Goal: Information Seeking & Learning: Learn about a topic

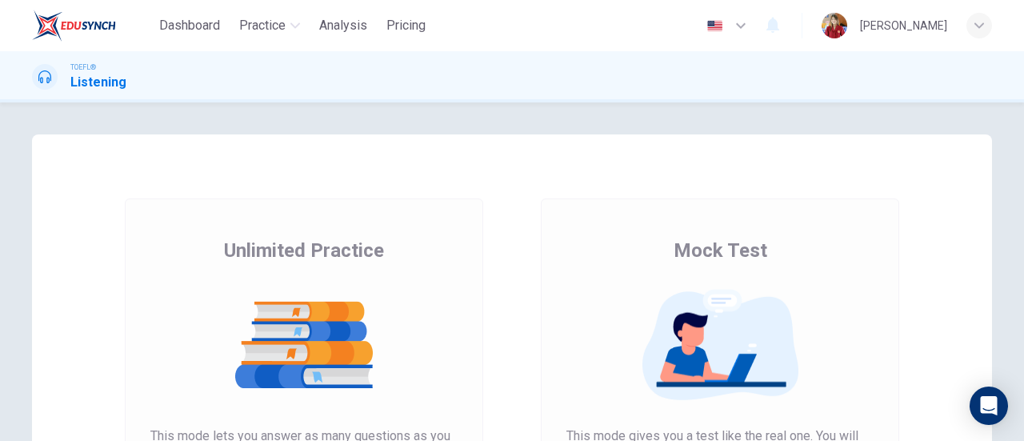
click at [409, 255] on div "Unlimited Practice This mode lets you answer as many questions as you want. The…" at bounding box center [303, 399] width 307 height 323
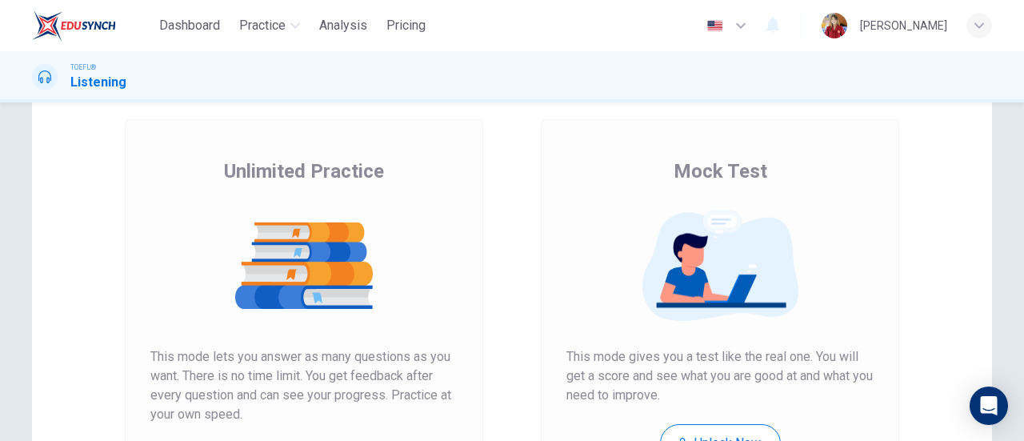
scroll to position [240, 0]
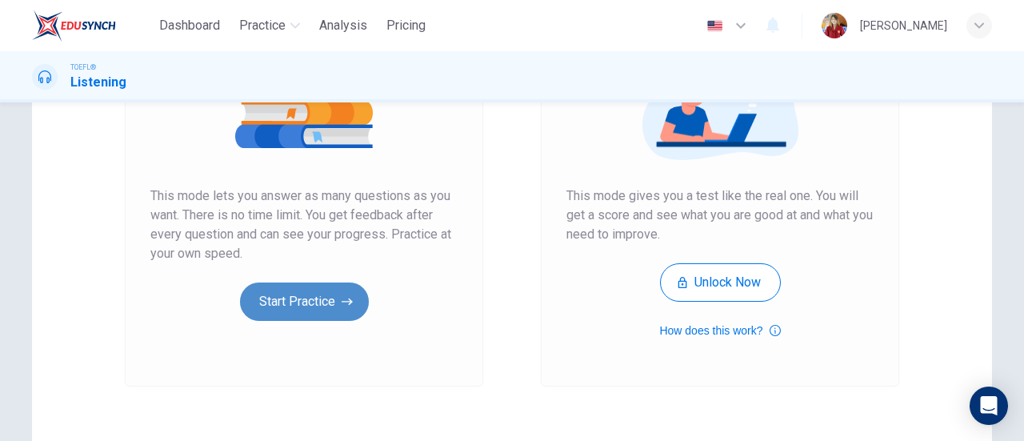
click at [324, 302] on button "Start Practice" at bounding box center [304, 301] width 129 height 38
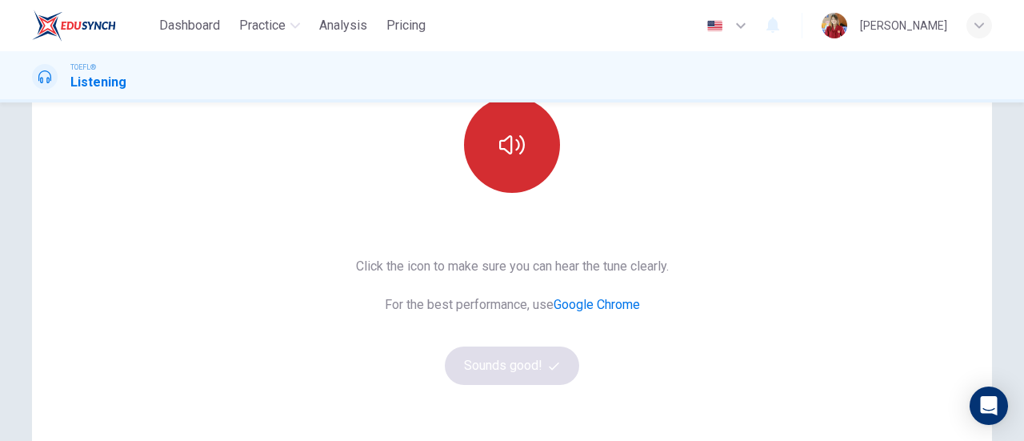
scroll to position [160, 0]
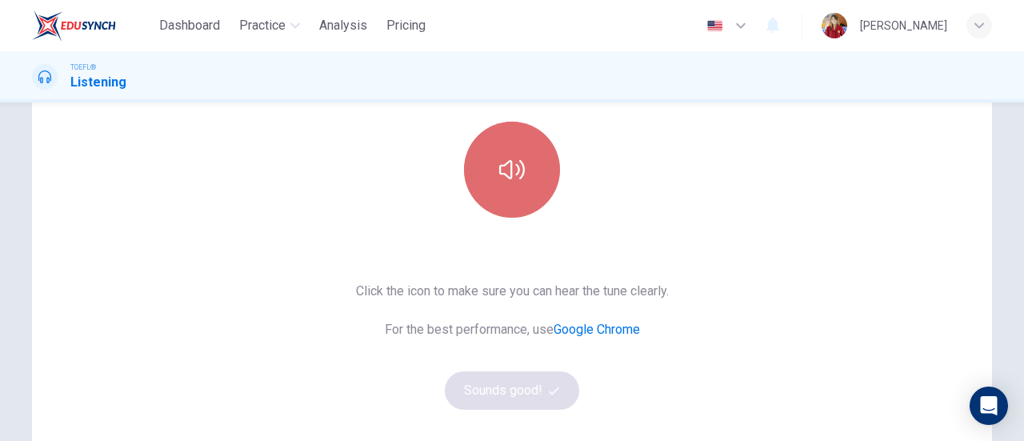
click at [521, 194] on button "button" at bounding box center [512, 170] width 96 height 96
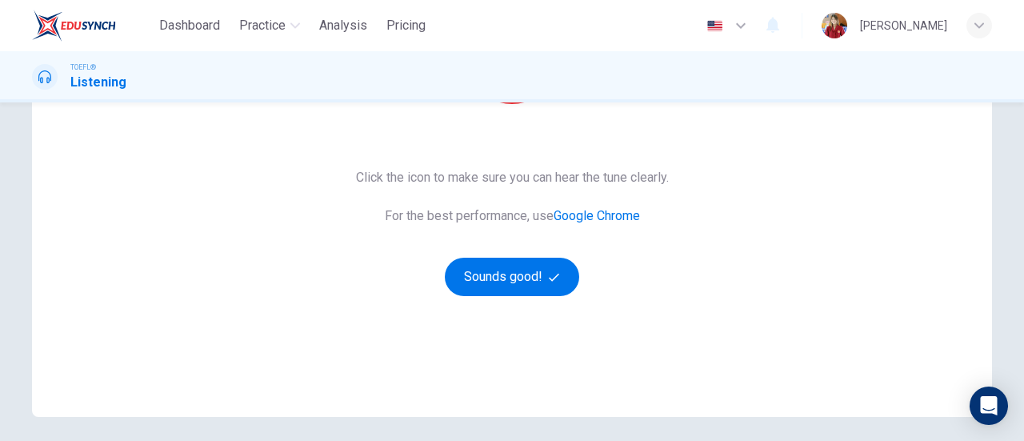
scroll to position [320, 0]
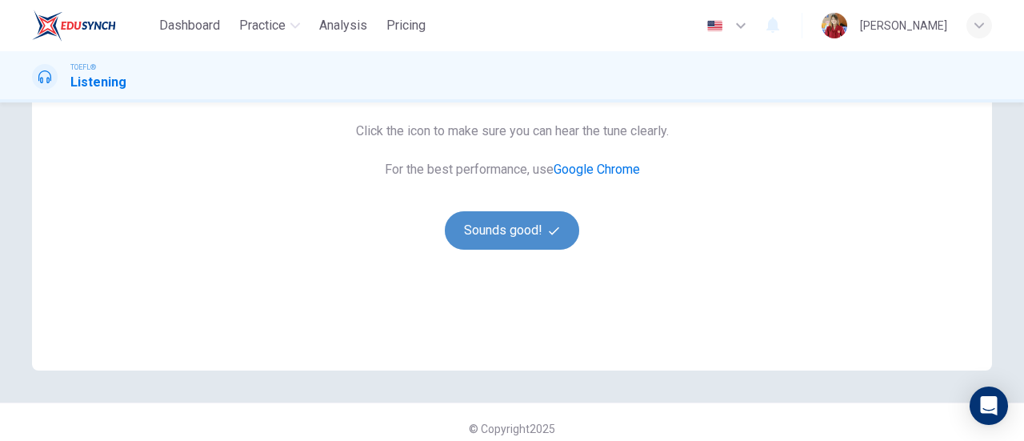
click at [528, 237] on button "Sounds good!" at bounding box center [512, 230] width 134 height 38
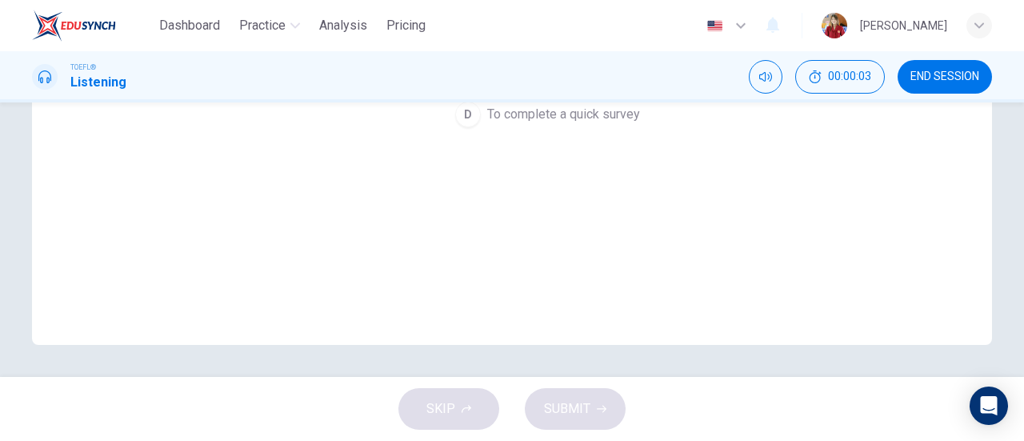
scroll to position [26, 0]
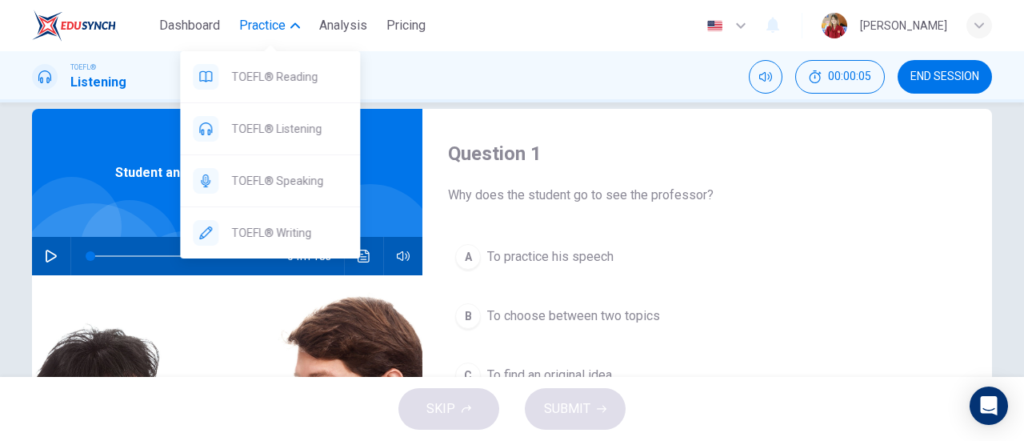
click at [256, 22] on span "Practice" at bounding box center [262, 25] width 46 height 19
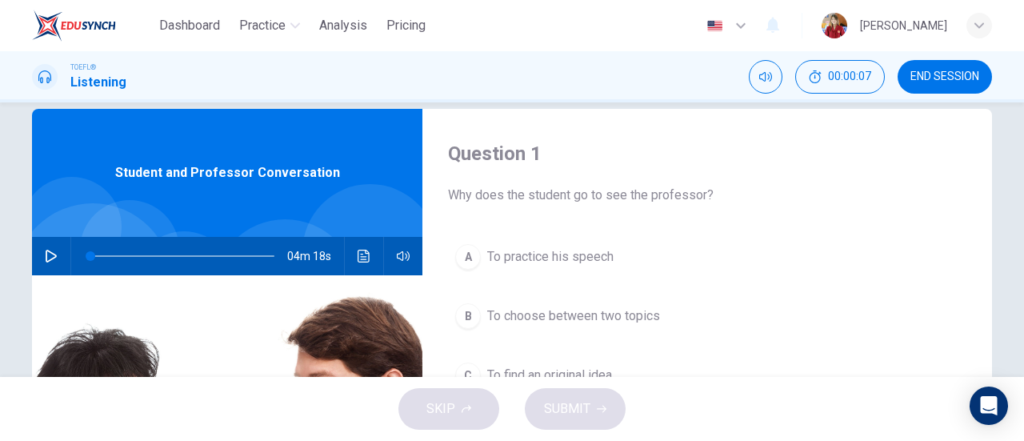
click at [929, 74] on span "END SESSION" at bounding box center [944, 76] width 69 height 13
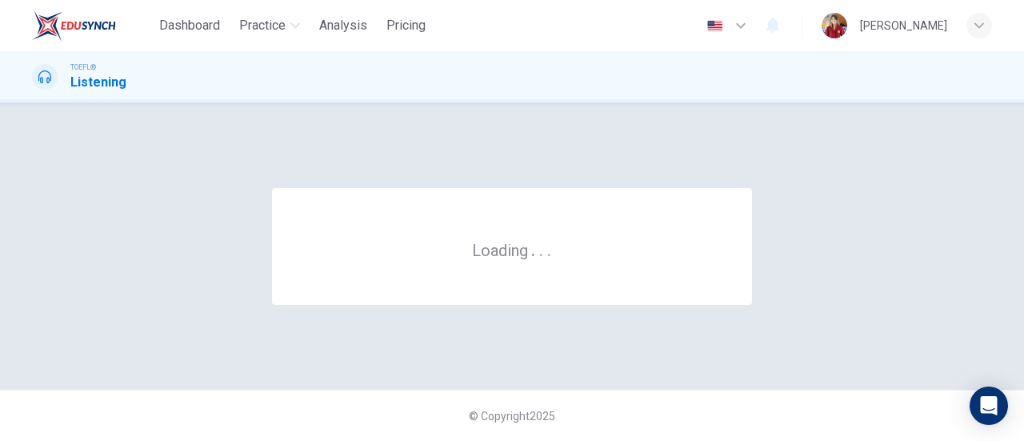
scroll to position [0, 0]
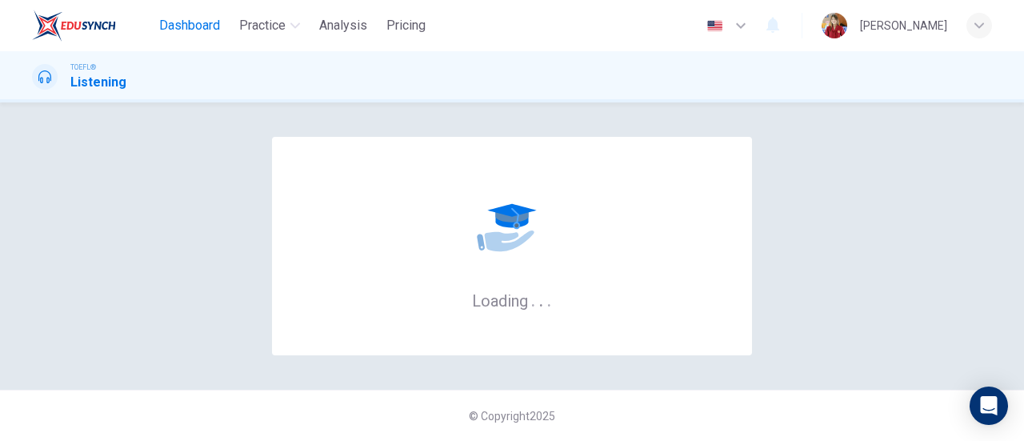
click at [195, 30] on span "Dashboard" at bounding box center [189, 25] width 61 height 19
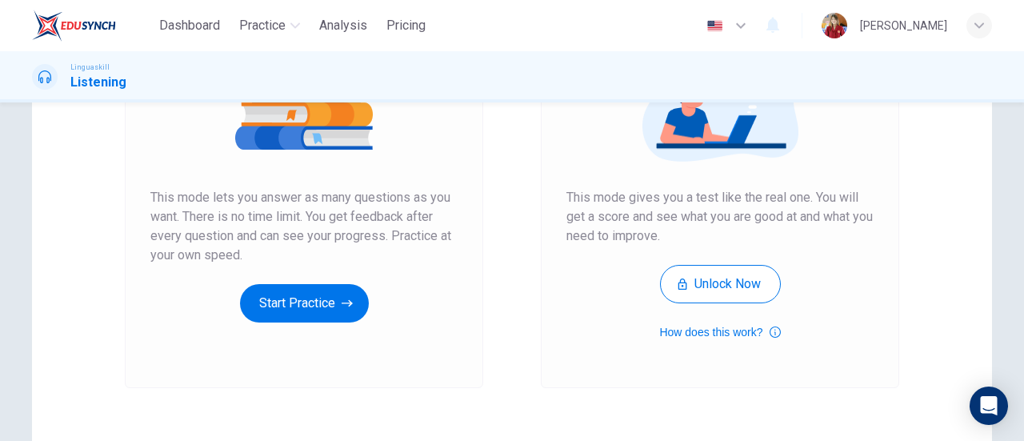
scroll to position [240, 0]
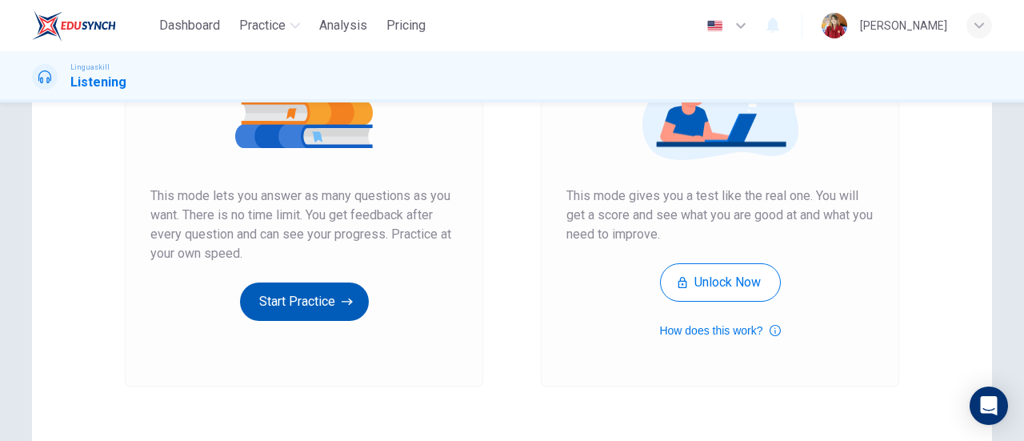
click at [304, 305] on button "Start Practice" at bounding box center [304, 301] width 129 height 38
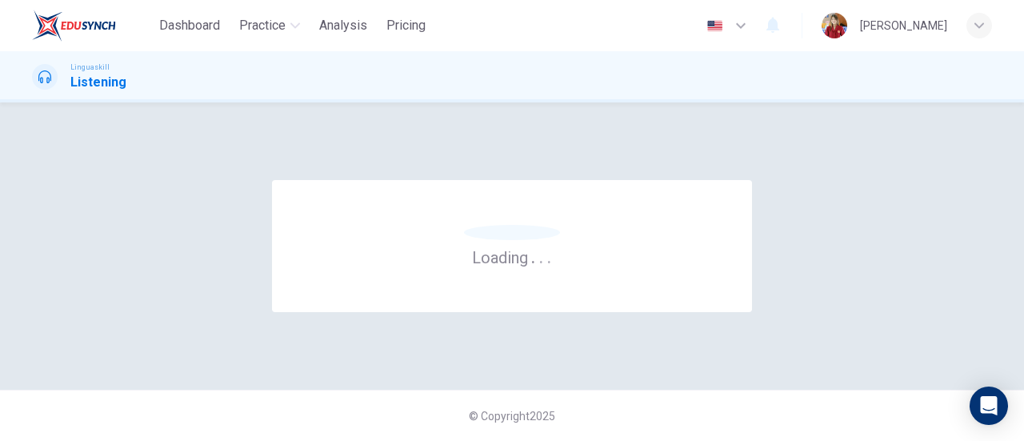
scroll to position [0, 0]
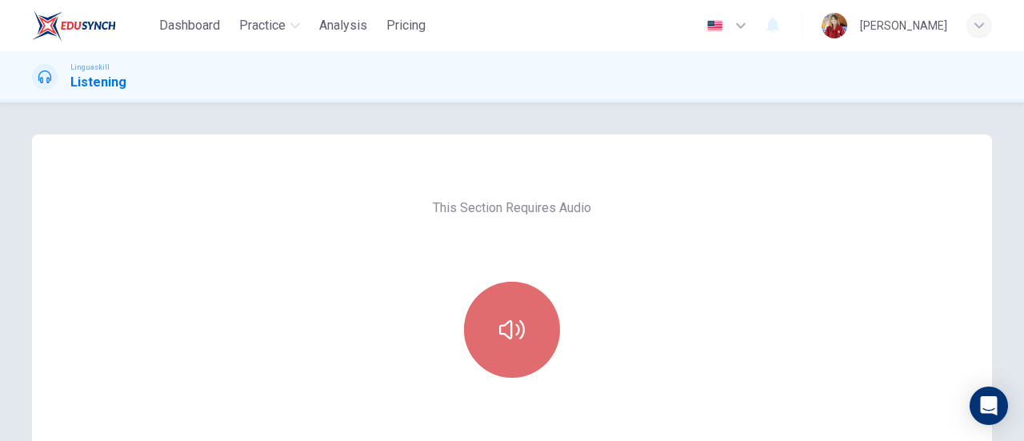
click at [499, 336] on icon "button" at bounding box center [512, 330] width 26 height 26
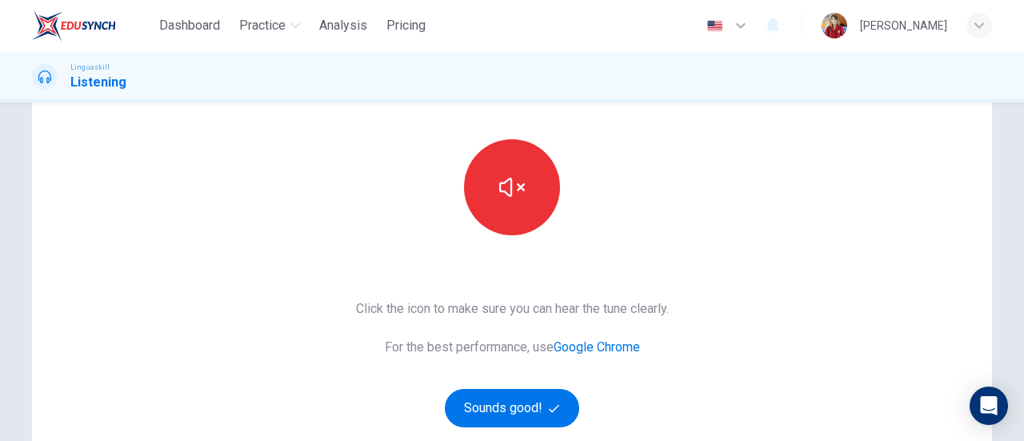
scroll to position [333, 0]
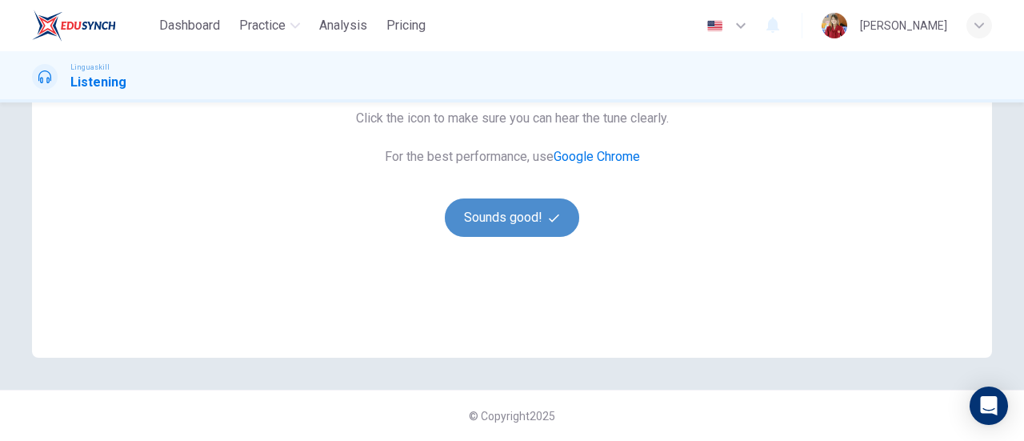
click at [535, 221] on button "Sounds good!" at bounding box center [512, 217] width 134 height 38
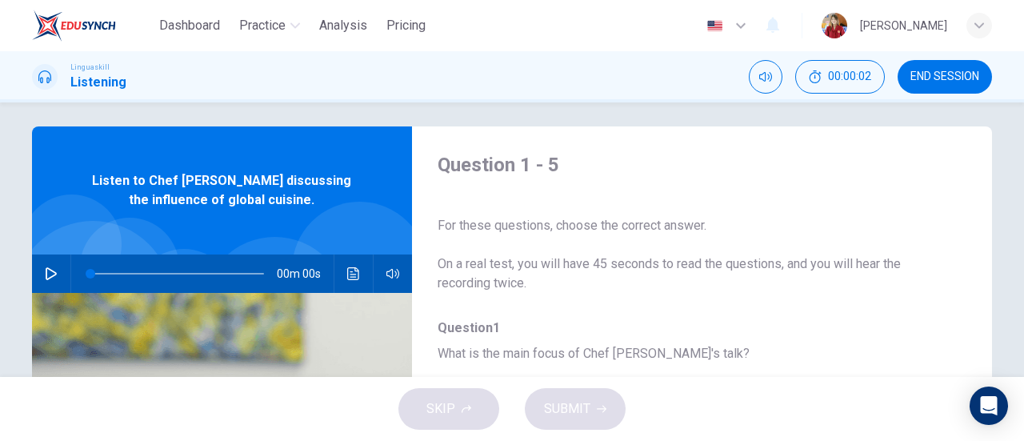
scroll to position [0, 0]
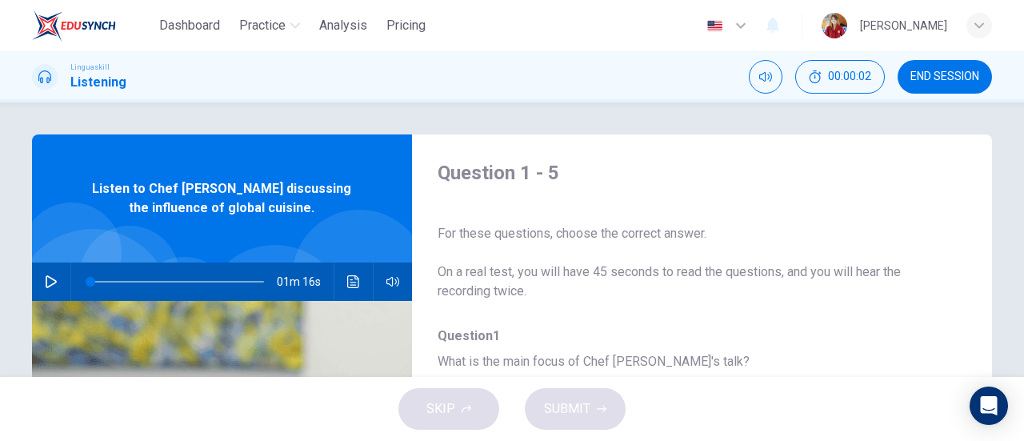
click at [45, 284] on icon "button" at bounding box center [51, 281] width 13 height 13
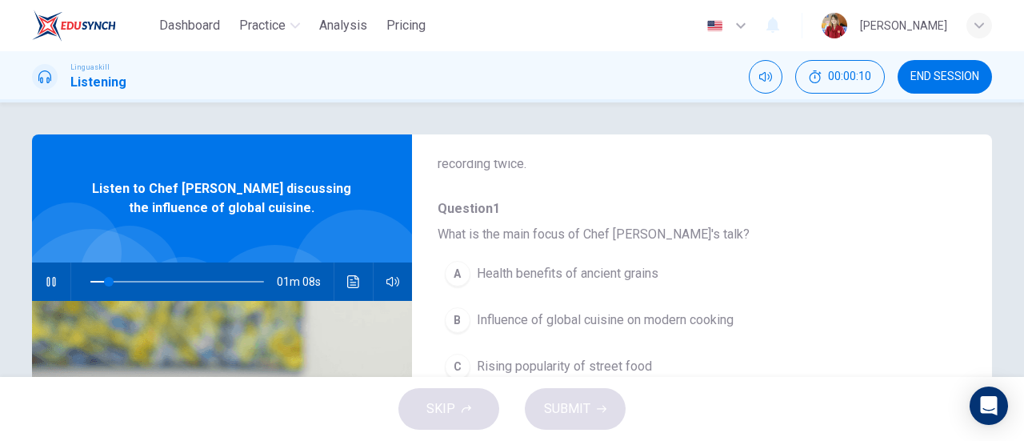
scroll to position [80, 0]
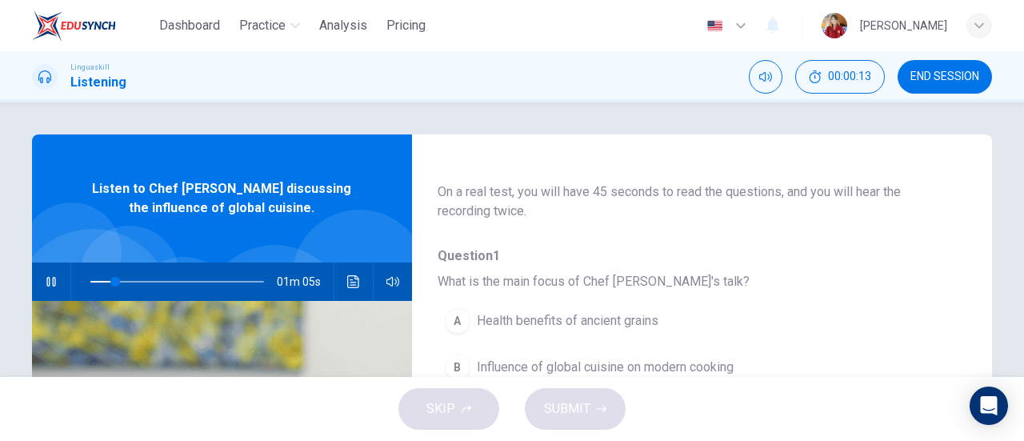
click at [40, 287] on button "button" at bounding box center [51, 281] width 26 height 38
type input "14"
drag, startPoint x: 939, startPoint y: 68, endPoint x: 571, endPoint y: 86, distance: 368.3
click at [939, 68] on button "END SESSION" at bounding box center [944, 77] width 94 height 34
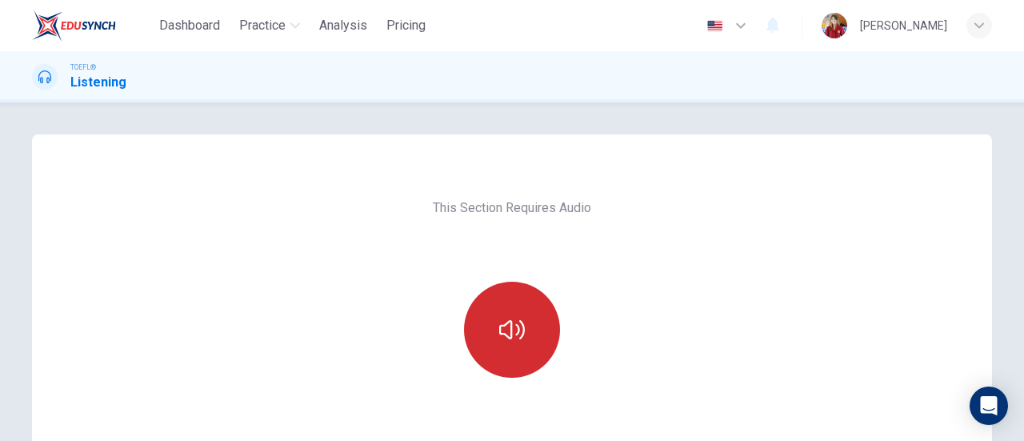
click at [501, 292] on button "button" at bounding box center [512, 329] width 96 height 96
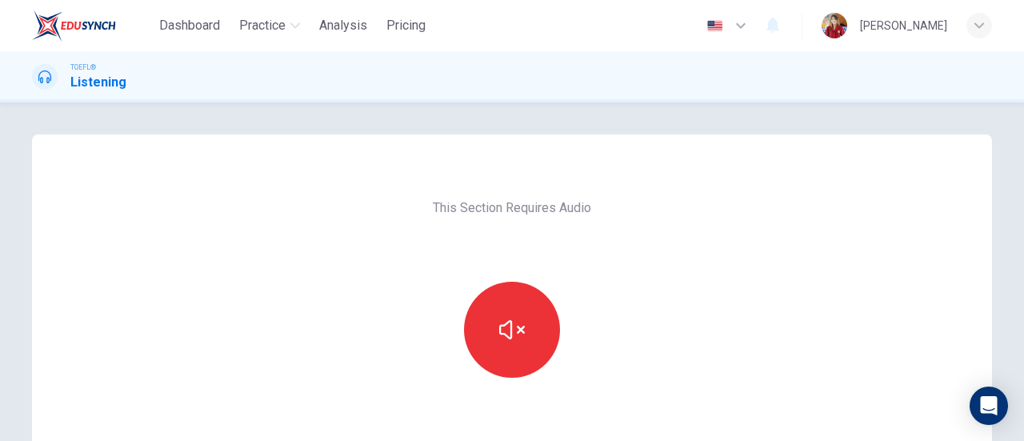
scroll to position [160, 0]
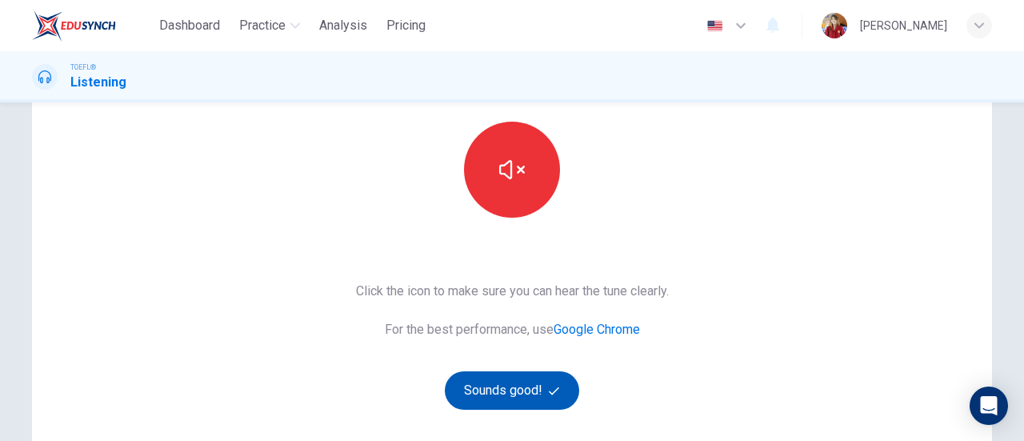
click at [505, 394] on button "Sounds good!" at bounding box center [512, 390] width 134 height 38
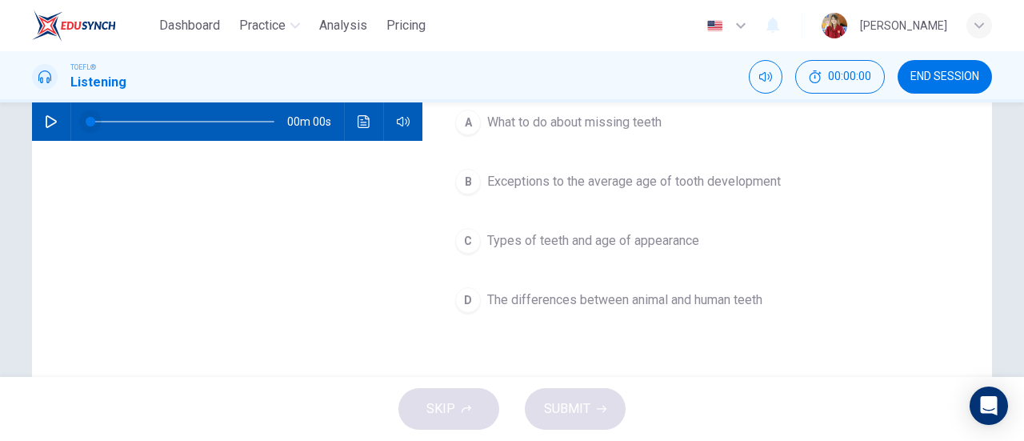
scroll to position [0, 0]
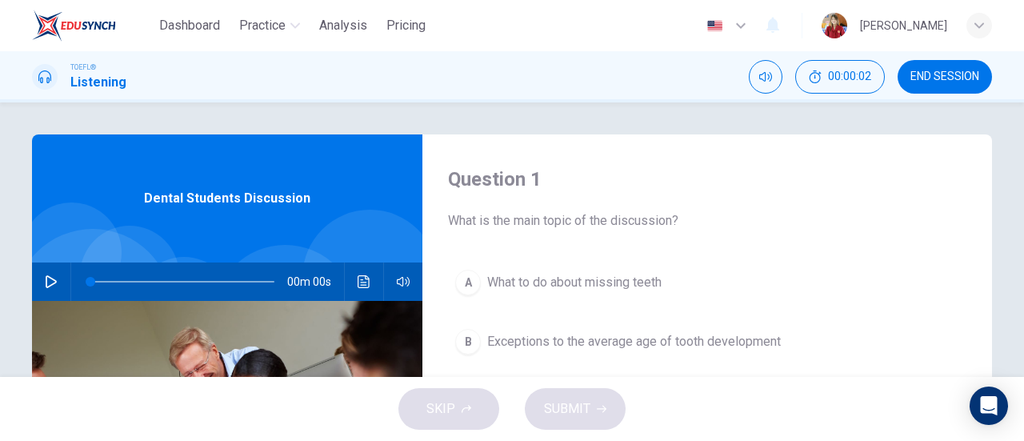
click at [50, 281] on icon "button" at bounding box center [51, 281] width 13 height 13
click at [45, 282] on icon "button" at bounding box center [51, 281] width 13 height 13
type input "2"
